Goal: Transaction & Acquisition: Book appointment/travel/reservation

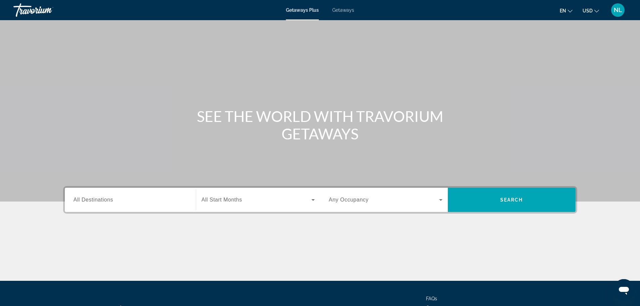
click at [350, 11] on span "Getaways" at bounding box center [343, 9] width 22 height 5
click at [128, 202] on input "Destination All Destinations" at bounding box center [131, 200] width 114 height 8
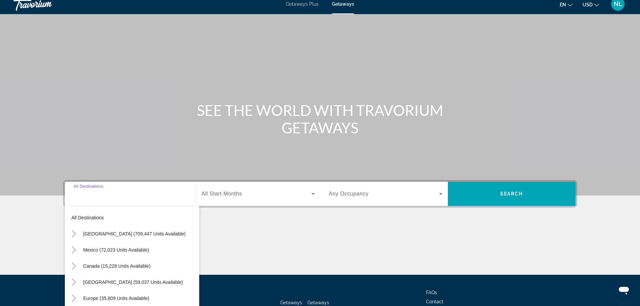
scroll to position [57, 0]
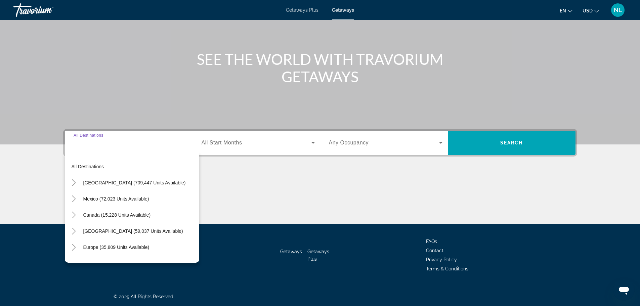
click at [345, 145] on span "Any Occupancy" at bounding box center [349, 143] width 40 height 6
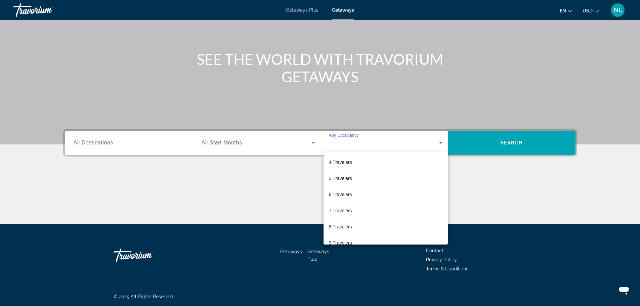
scroll to position [74, 0]
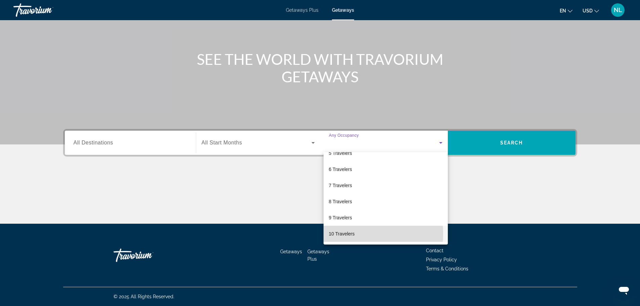
click at [357, 234] on mat-option "10 Travelers" at bounding box center [386, 234] width 124 height 16
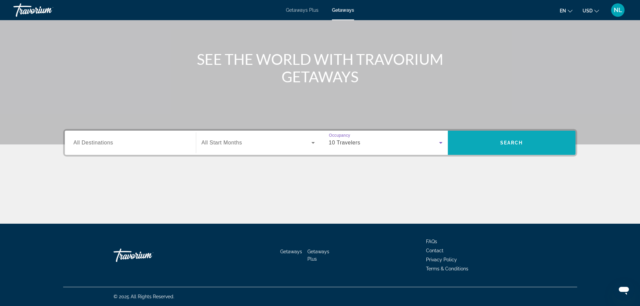
click at [484, 147] on span "Search widget" at bounding box center [512, 143] width 128 height 16
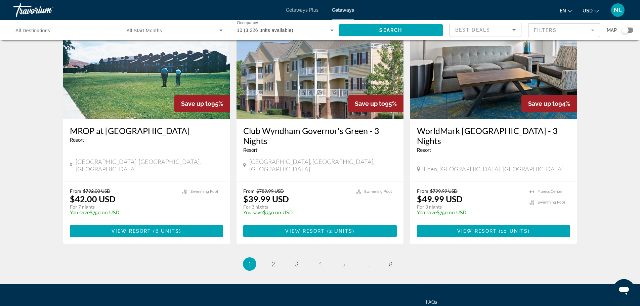
scroll to position [812, 0]
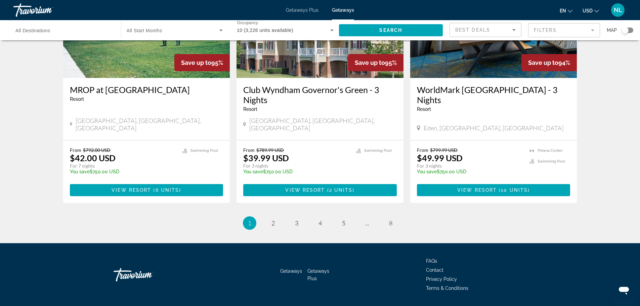
click at [628, 30] on div "Search widget" at bounding box center [625, 30] width 7 height 7
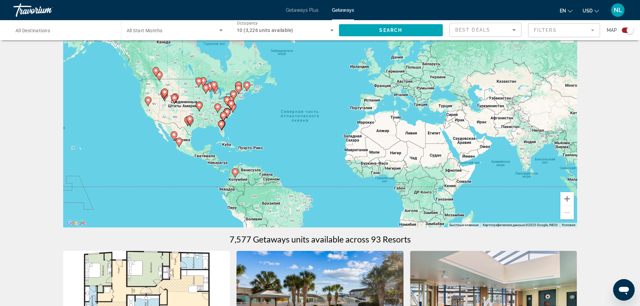
scroll to position [0, 0]
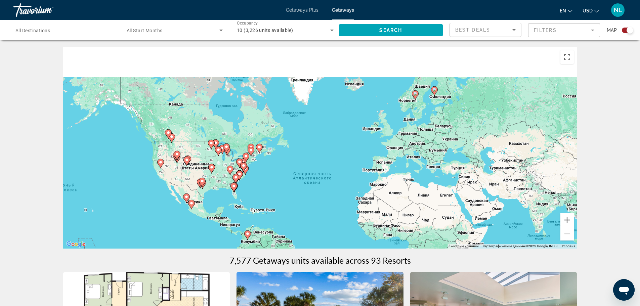
drag, startPoint x: 412, startPoint y: 102, endPoint x: 428, endPoint y: 153, distance: 52.8
click at [428, 153] on div "Чтобы активировать перетаскивание с помощью клавиатуры, нажмите Alt + Ввод. Пос…" at bounding box center [320, 148] width 514 height 202
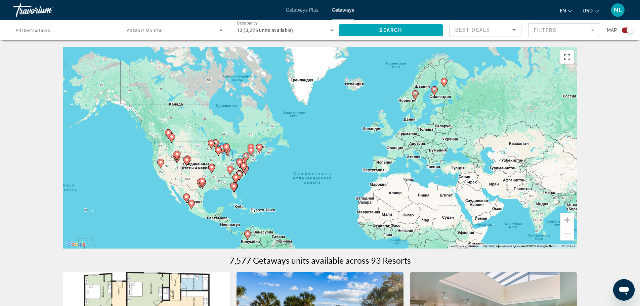
click at [414, 94] on image "Main content" at bounding box center [415, 94] width 4 height 4
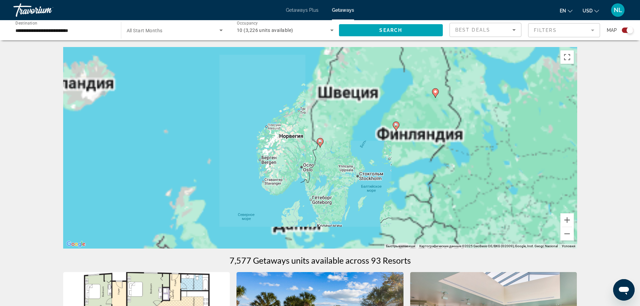
click at [396, 128] on icon "Main content" at bounding box center [396, 126] width 6 height 9
type input "**********"
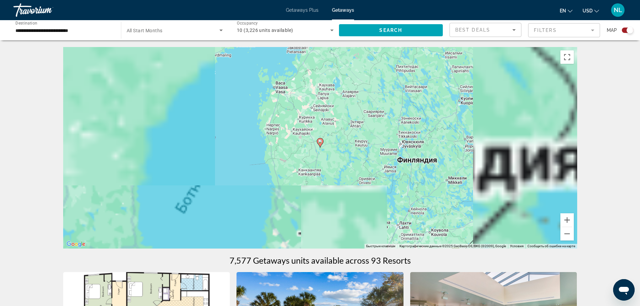
click at [320, 140] on image "Main content" at bounding box center [320, 142] width 4 height 4
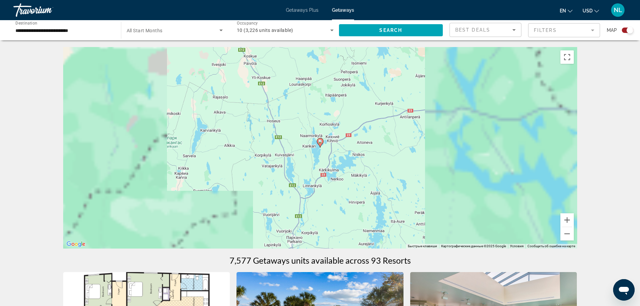
click at [320, 143] on image "Main content" at bounding box center [320, 142] width 4 height 4
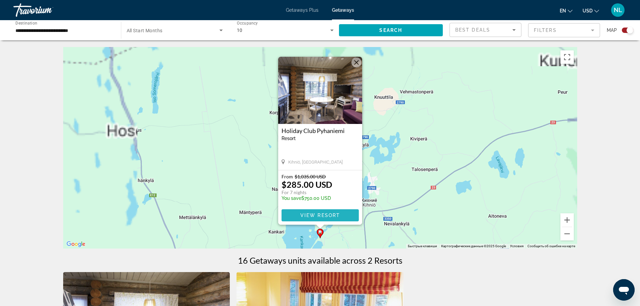
click at [297, 216] on span "Main content" at bounding box center [320, 215] width 77 height 16
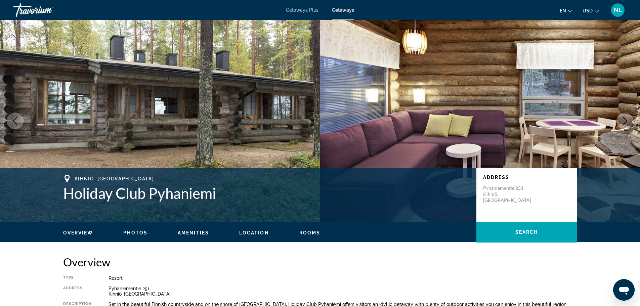
click at [620, 122] on button "Next image" at bounding box center [625, 121] width 17 height 17
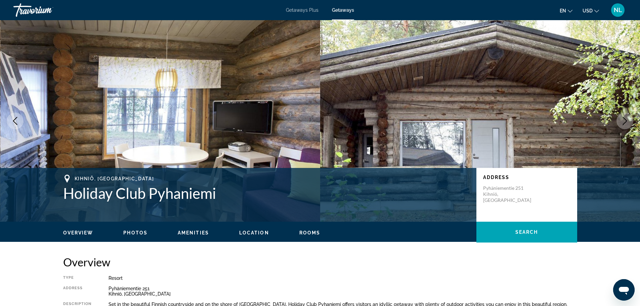
click at [619, 122] on button "Next image" at bounding box center [625, 121] width 17 height 17
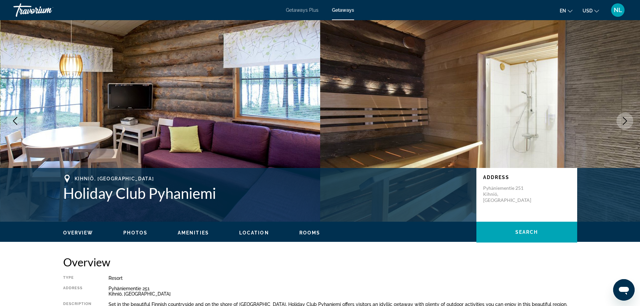
click at [619, 122] on button "Next image" at bounding box center [625, 121] width 17 height 17
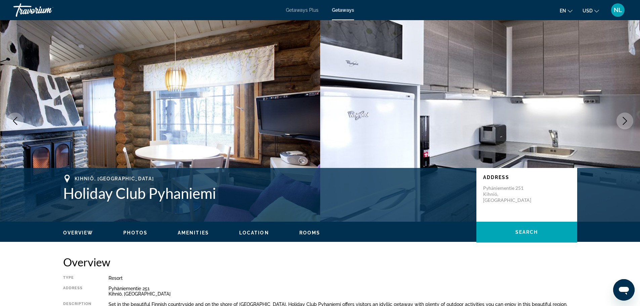
click at [619, 122] on button "Next image" at bounding box center [625, 121] width 17 height 17
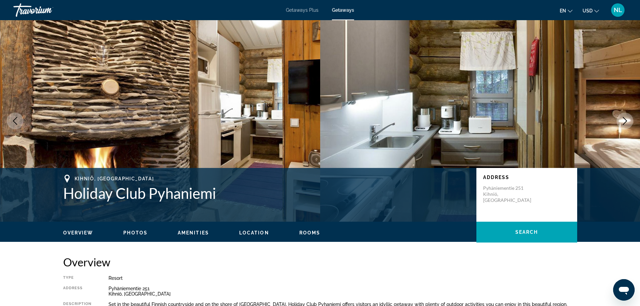
click at [619, 122] on button "Next image" at bounding box center [625, 121] width 17 height 17
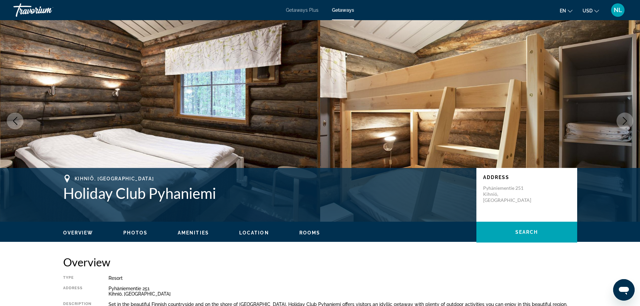
click at [619, 121] on button "Next image" at bounding box center [625, 121] width 17 height 17
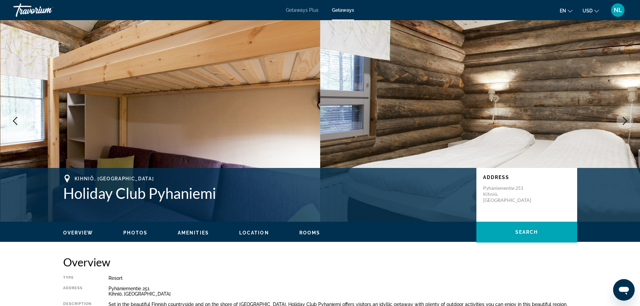
click at [619, 120] on button "Next image" at bounding box center [625, 121] width 17 height 17
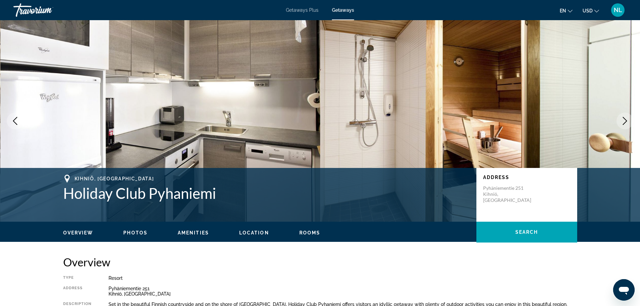
click at [624, 121] on icon "Next image" at bounding box center [625, 121] width 8 height 8
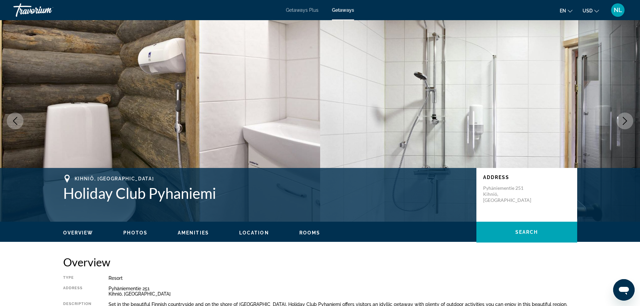
click at [624, 121] on icon "Next image" at bounding box center [625, 121] width 8 height 8
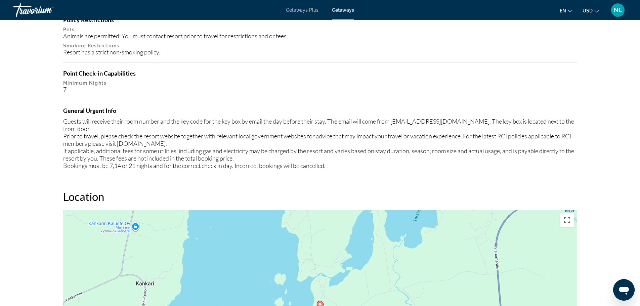
scroll to position [595, 0]
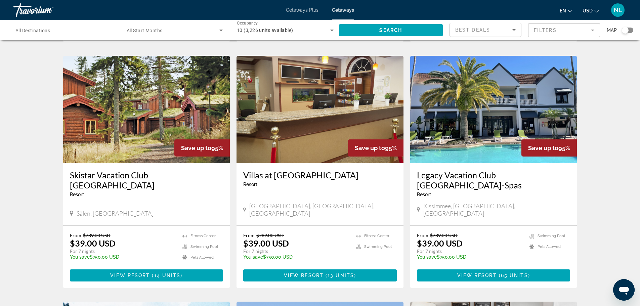
scroll to position [484, 0]
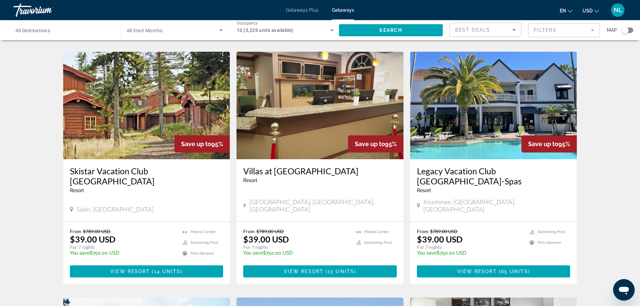
click at [502, 111] on img "Main content" at bounding box center [493, 106] width 167 height 108
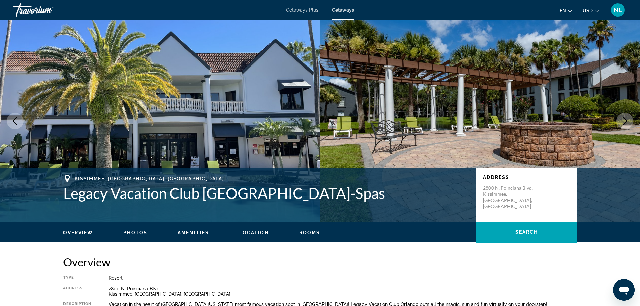
click at [628, 122] on icon "Next image" at bounding box center [625, 121] width 8 height 8
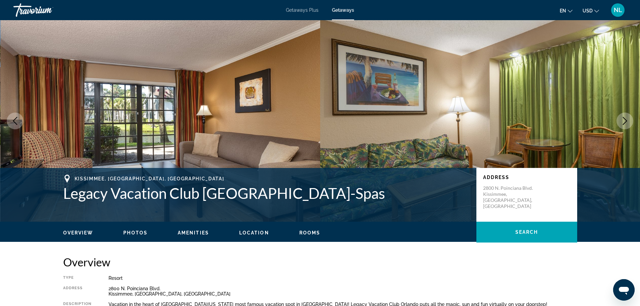
click at [628, 122] on icon "Next image" at bounding box center [625, 121] width 8 height 8
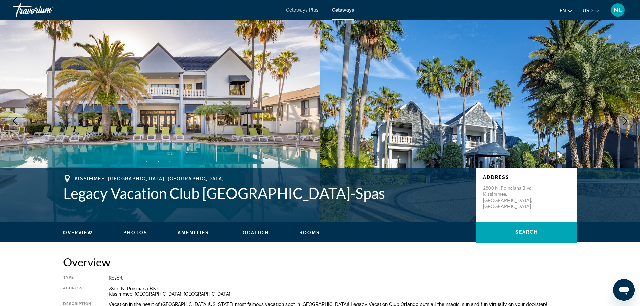
click at [451, 132] on img "Main content" at bounding box center [480, 121] width 320 height 202
click at [629, 122] on button "Next image" at bounding box center [625, 121] width 17 height 17
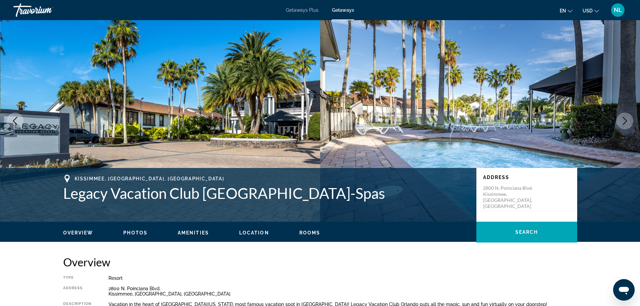
click at [629, 122] on button "Next image" at bounding box center [625, 121] width 17 height 17
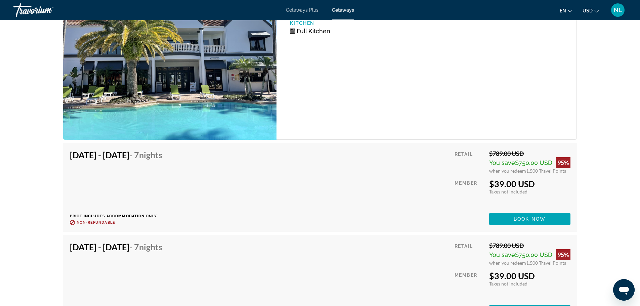
scroll to position [1276, 0]
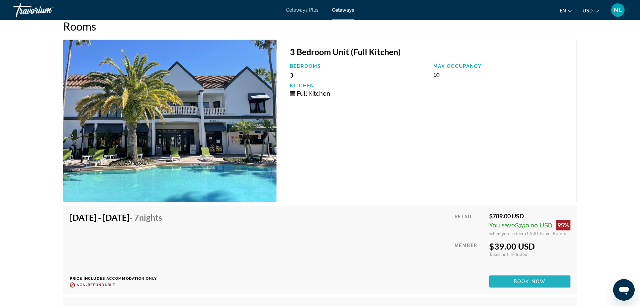
click at [506, 279] on span "Main content" at bounding box center [529, 282] width 81 height 16
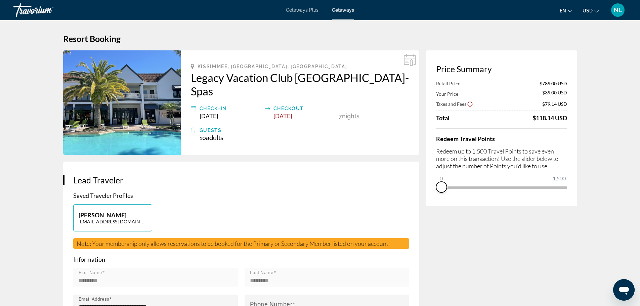
drag, startPoint x: 557, startPoint y: 196, endPoint x: 436, endPoint y: 191, distance: 121.5
click at [436, 188] on ngx-slider "0 1,500 0" at bounding box center [501, 187] width 131 height 1
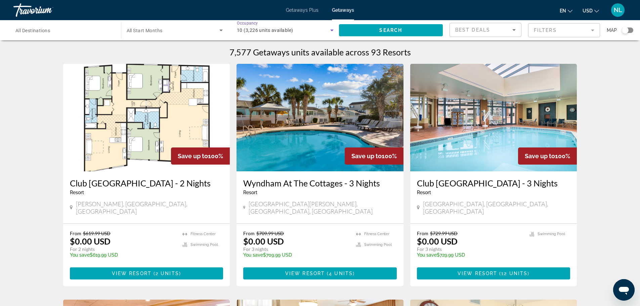
click at [265, 33] on div "10 (3,226 units available)" at bounding box center [283, 30] width 93 height 8
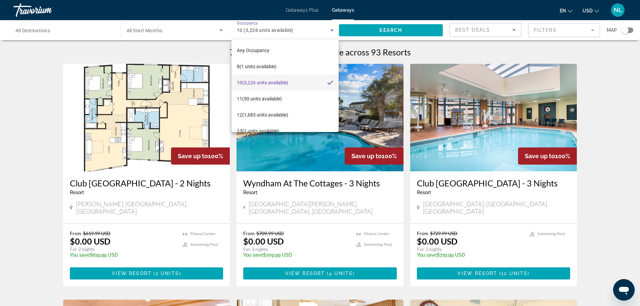
click at [325, 30] on div at bounding box center [320, 153] width 640 height 306
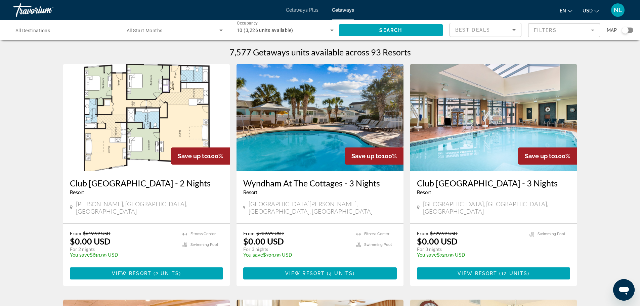
click at [263, 23] on div "10 (3,226 units available)" at bounding box center [285, 30] width 97 height 19
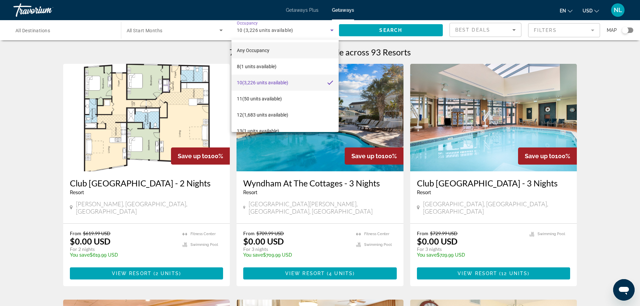
click at [241, 49] on span "Any Occupancy" at bounding box center [253, 50] width 33 height 5
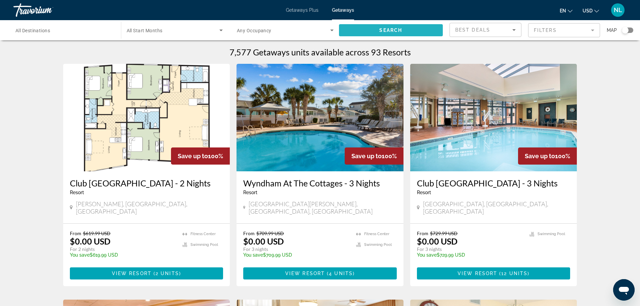
click at [423, 32] on span "Search widget" at bounding box center [391, 30] width 104 height 16
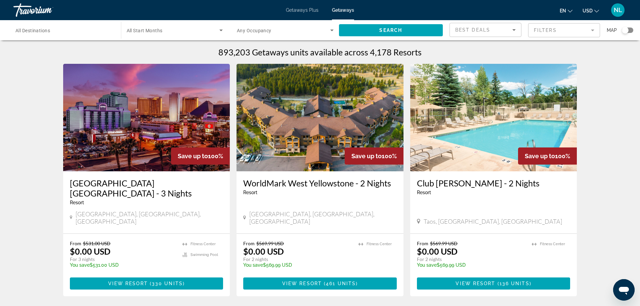
click at [627, 31] on div "Search widget" at bounding box center [625, 30] width 7 height 7
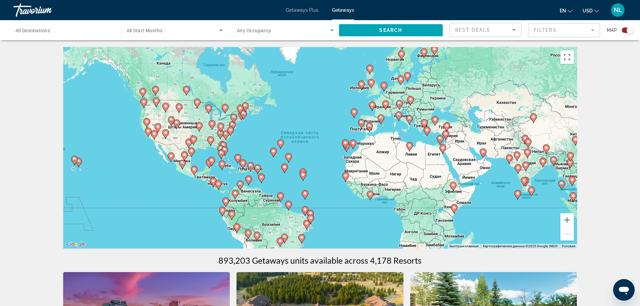
click at [403, 110] on gmp-advanced-marker "Main content" at bounding box center [399, 105] width 7 height 10
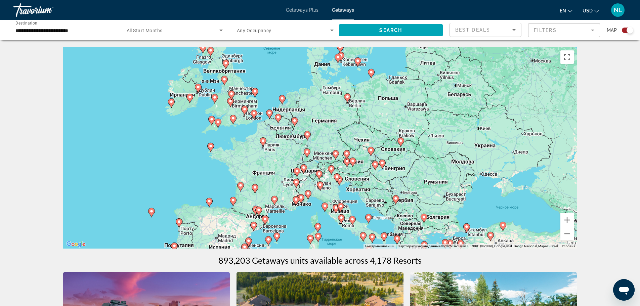
drag, startPoint x: 280, startPoint y: 180, endPoint x: 308, endPoint y: 196, distance: 31.9
click at [308, 196] on gmp-advanced-marker "Main content" at bounding box center [308, 195] width 7 height 10
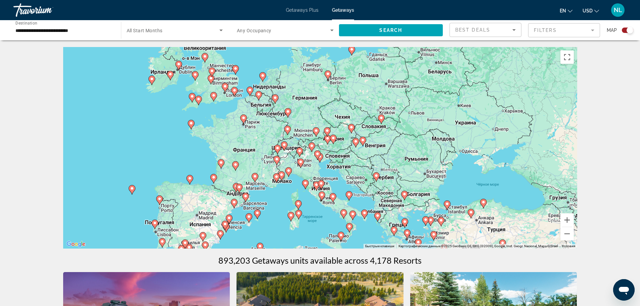
drag, startPoint x: 319, startPoint y: 192, endPoint x: 328, endPoint y: 156, distance: 37.4
click at [328, 148] on div "Main content" at bounding box center [577, 148] width 514 height 0
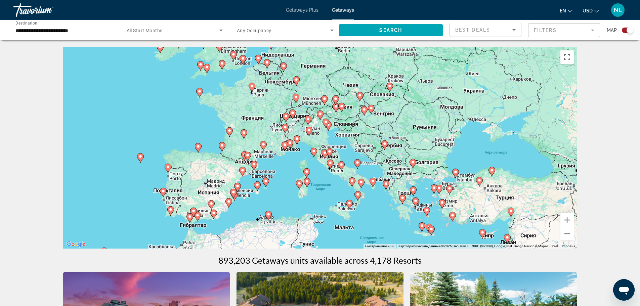
click at [254, 166] on image "Main content" at bounding box center [254, 164] width 4 height 4
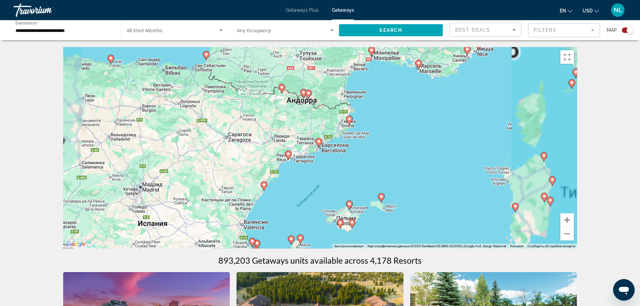
click at [317, 144] on icon "Main content" at bounding box center [319, 143] width 6 height 9
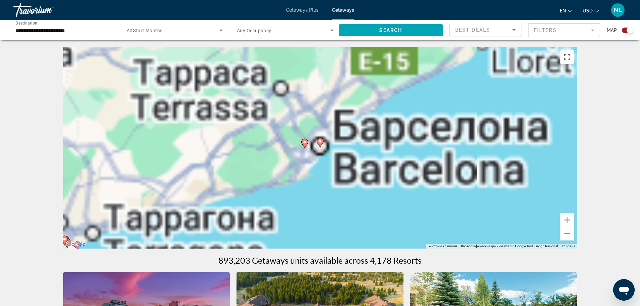
click at [321, 141] on image "Main content" at bounding box center [320, 142] width 4 height 4
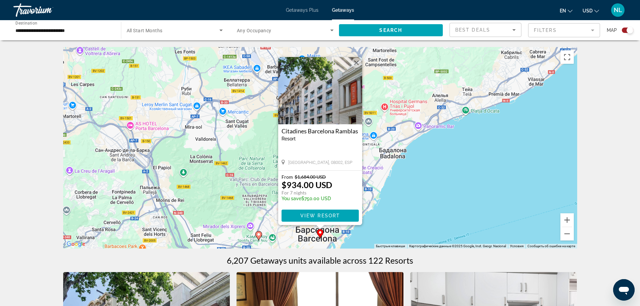
click at [256, 232] on icon "Main content" at bounding box center [258, 235] width 7 height 9
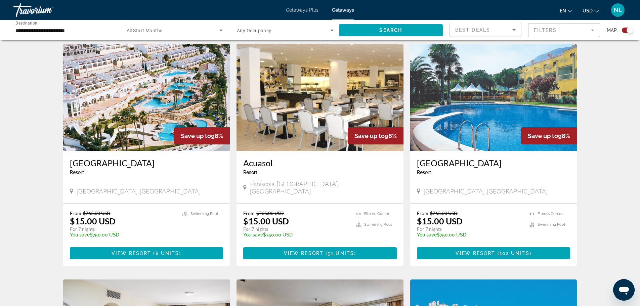
scroll to position [712, 0]
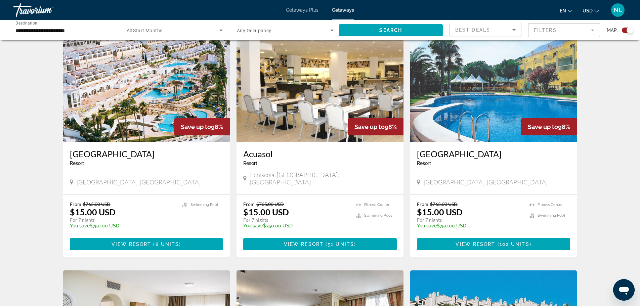
click at [547, 30] on mat-form-field "Filters" at bounding box center [564, 30] width 72 height 14
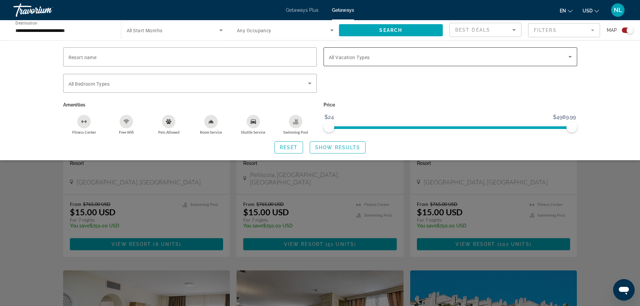
click at [368, 60] on span "All Vacation Types" at bounding box center [349, 57] width 41 height 5
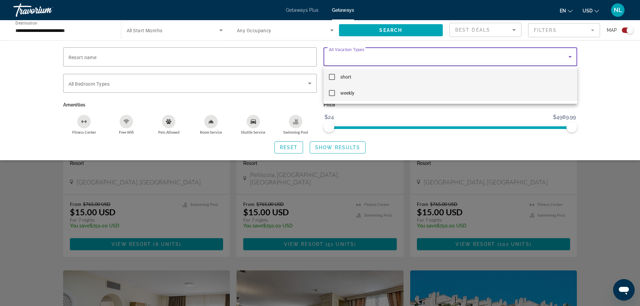
click at [332, 93] on mat-pseudo-checkbox at bounding box center [332, 93] width 6 height 6
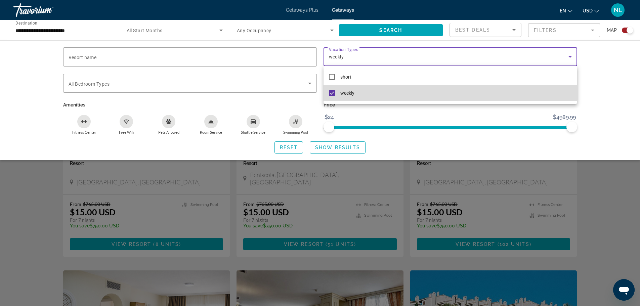
click at [332, 93] on mat-pseudo-checkbox at bounding box center [332, 93] width 6 height 6
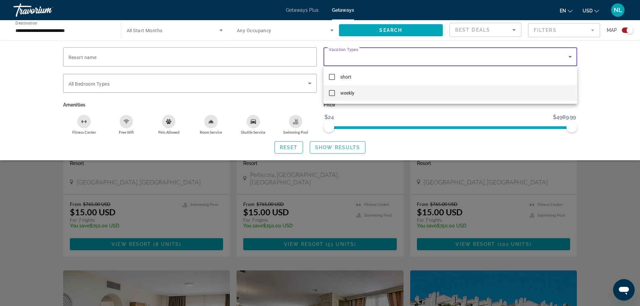
click at [600, 197] on div at bounding box center [320, 153] width 640 height 306
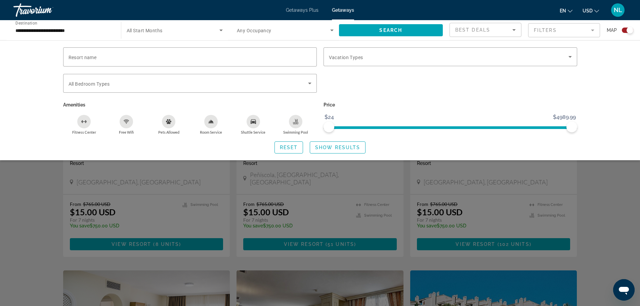
click at [600, 197] on div "Search widget" at bounding box center [320, 203] width 640 height 205
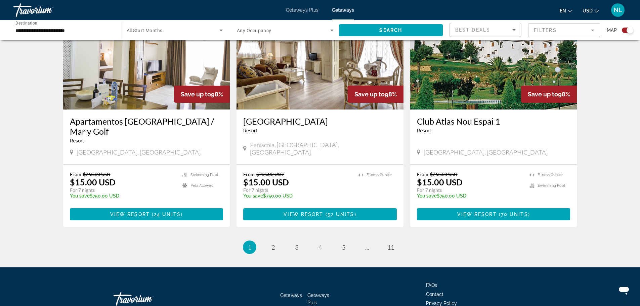
scroll to position [999, 0]
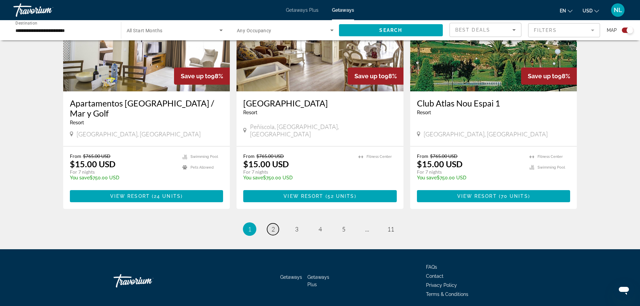
click at [271, 224] on link "page 2" at bounding box center [273, 230] width 12 height 12
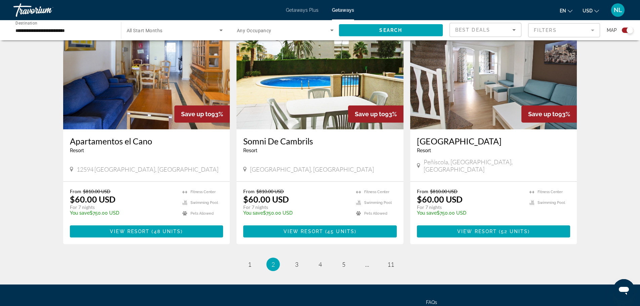
scroll to position [990, 0]
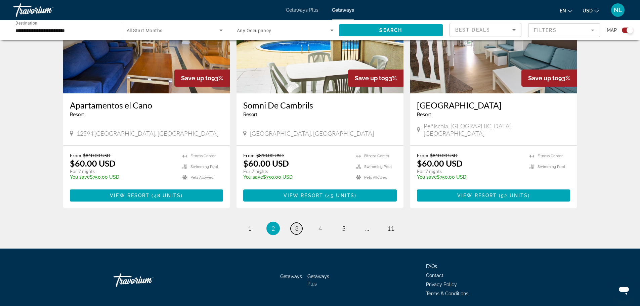
click at [298, 225] on span "3" at bounding box center [296, 228] width 3 height 7
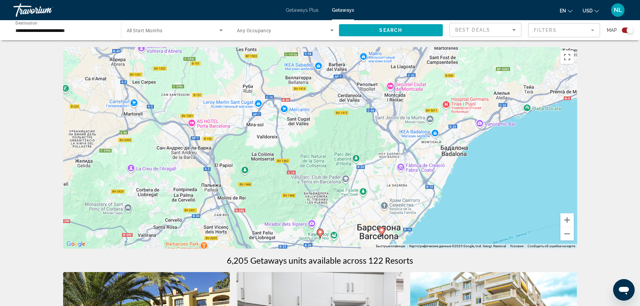
click at [625, 32] on div "Search widget" at bounding box center [627, 30] width 11 height 5
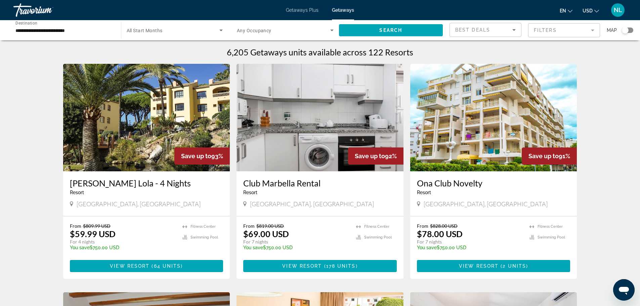
click at [625, 31] on div "Search widget" at bounding box center [625, 30] width 7 height 7
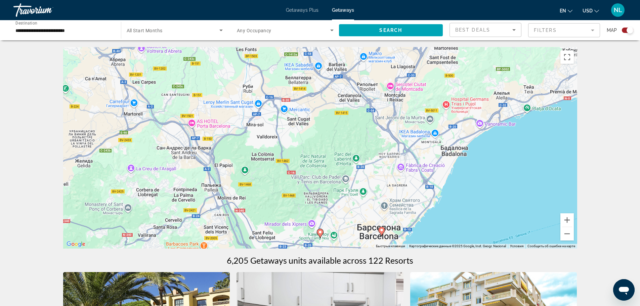
click at [397, 149] on div "Для навигации используйте клавиши со стрелками. Чтобы активировать перетаскиван…" at bounding box center [320, 148] width 514 height 202
click at [570, 236] on button "Уменьшить" at bounding box center [567, 233] width 13 height 13
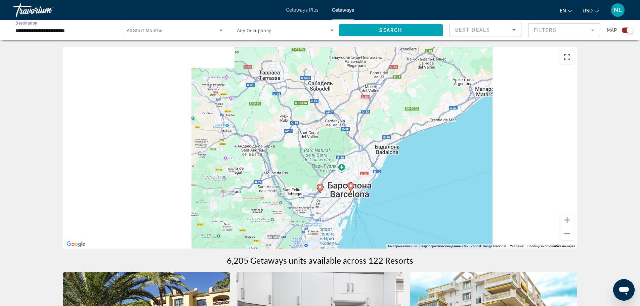
click at [57, 27] on input "**********" at bounding box center [63, 31] width 97 height 8
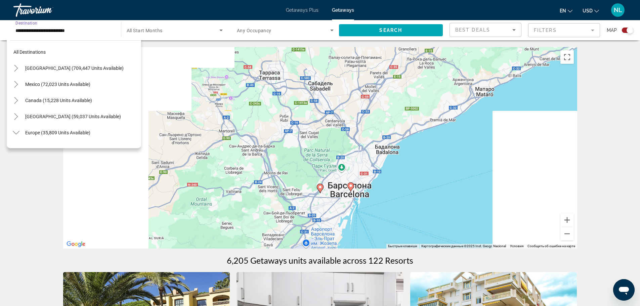
scroll to position [330, 0]
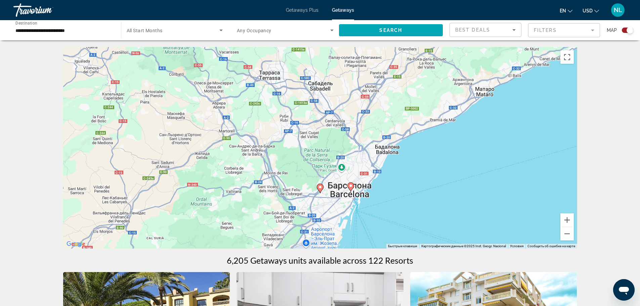
click at [70, 30] on input "**********" at bounding box center [63, 31] width 97 height 8
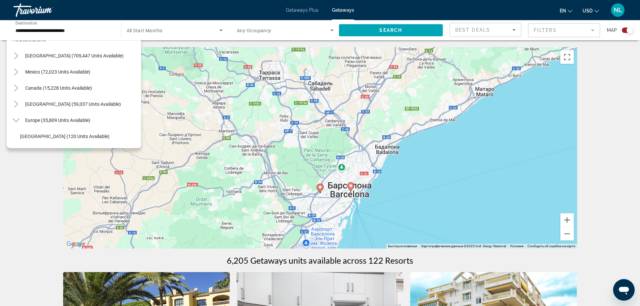
scroll to position [0, 0]
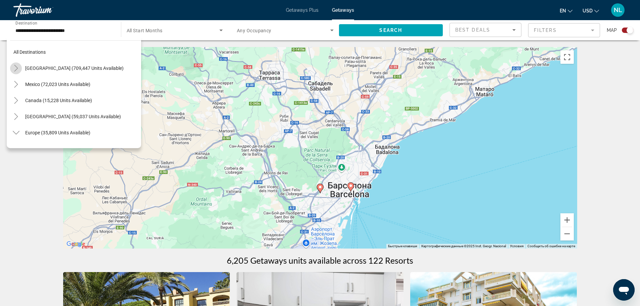
click at [15, 68] on icon "Toggle United States (709,447 units available)" at bounding box center [16, 68] width 7 height 7
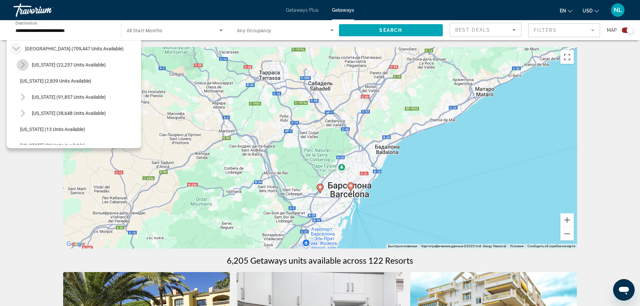
click at [23, 66] on icon "Toggle Arizona (22,257 units available)" at bounding box center [23, 65] width 4 height 7
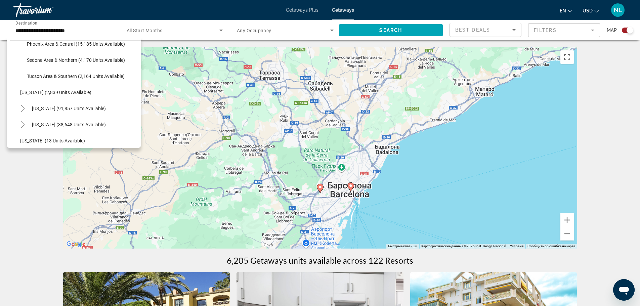
scroll to position [73, 0]
click at [23, 109] on icon "Toggle California (91,857 units available)" at bounding box center [22, 108] width 7 height 7
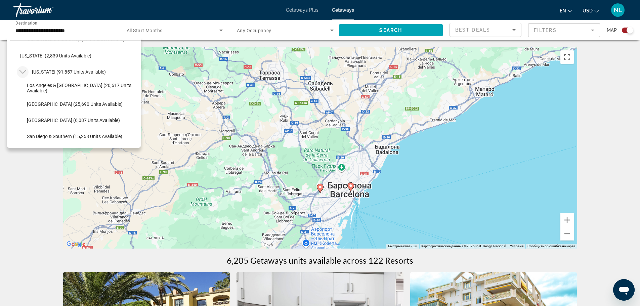
scroll to position [190, 0]
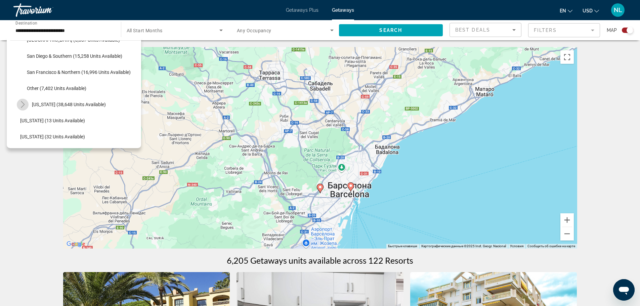
click at [21, 105] on icon "Toggle Colorado (38,648 units available)" at bounding box center [22, 104] width 7 height 7
click at [60, 118] on span "Mountain Area (25,132 units available)" at bounding box center [67, 120] width 81 height 5
type input "**********"
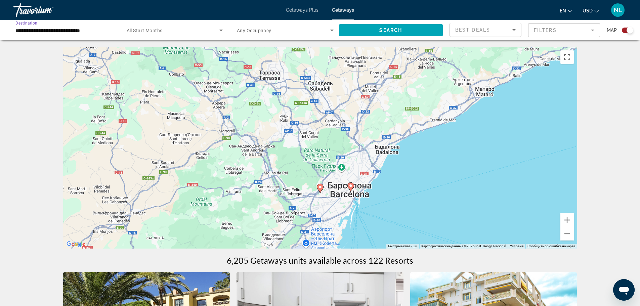
click at [103, 30] on input "**********" at bounding box center [63, 31] width 97 height 8
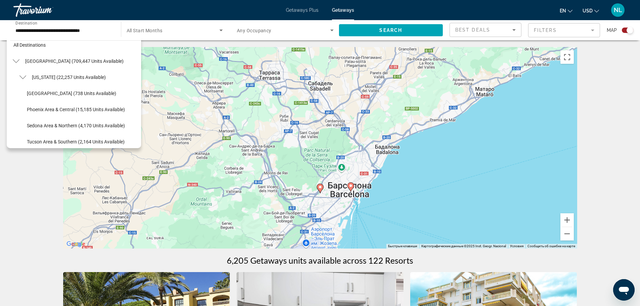
scroll to position [0, 0]
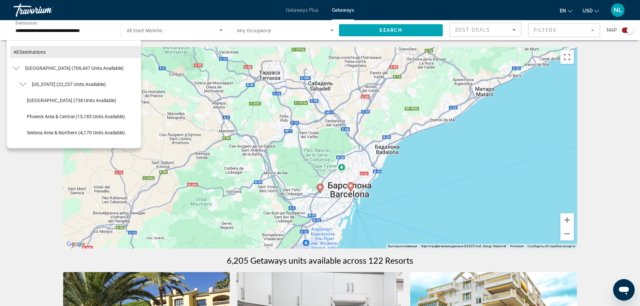
click at [55, 52] on span "Search widget" at bounding box center [75, 52] width 131 height 16
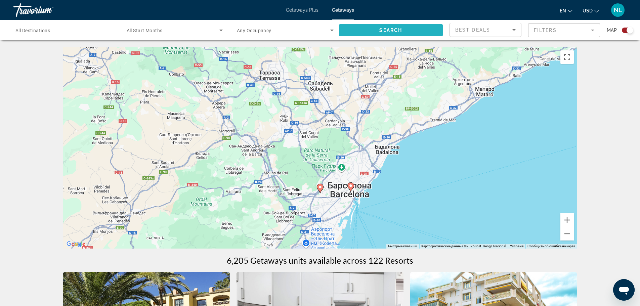
click at [395, 32] on span "Search" at bounding box center [391, 30] width 23 height 5
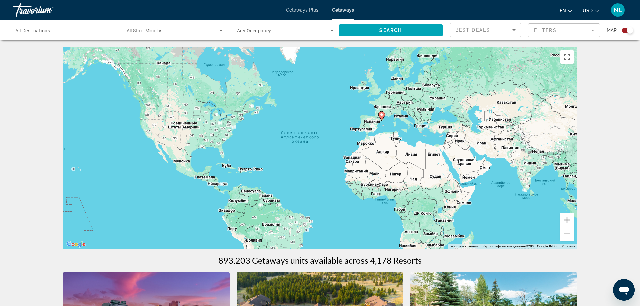
click at [314, 124] on div "Для навигации используйте клавиши со стрелками. Чтобы активировать перетаскиван…" at bounding box center [320, 148] width 514 height 202
click at [314, 125] on div "Для навигации используйте клавиши со стрелками. Чтобы активировать перетаскиван…" at bounding box center [320, 148] width 514 height 202
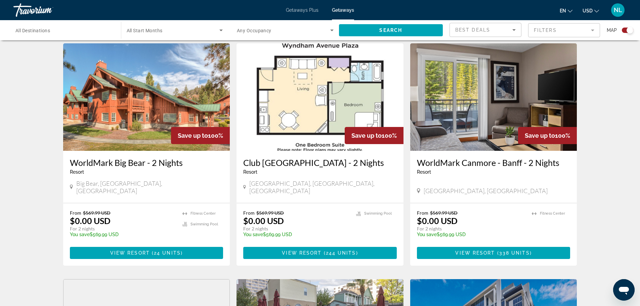
scroll to position [748, 0]
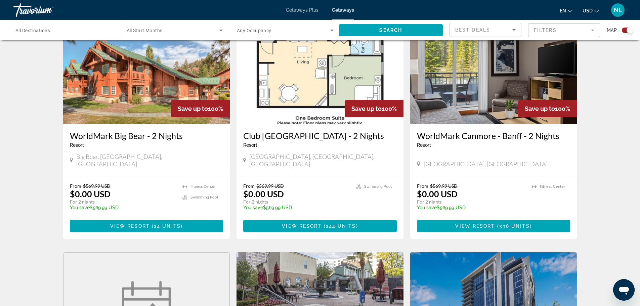
click at [308, 11] on span "Getaways Plus" at bounding box center [302, 9] width 33 height 5
